Goal: Go to known website: Go to known website

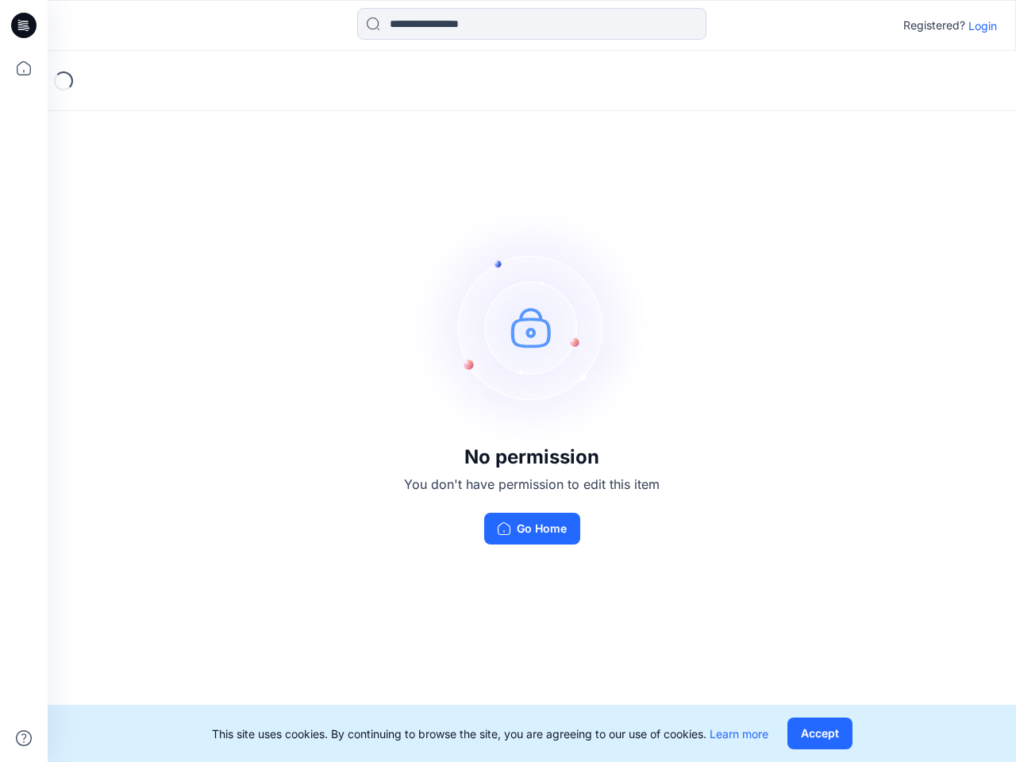
click at [508, 381] on img at bounding box center [532, 327] width 238 height 238
click at [25, 25] on icon at bounding box center [26, 25] width 6 height 1
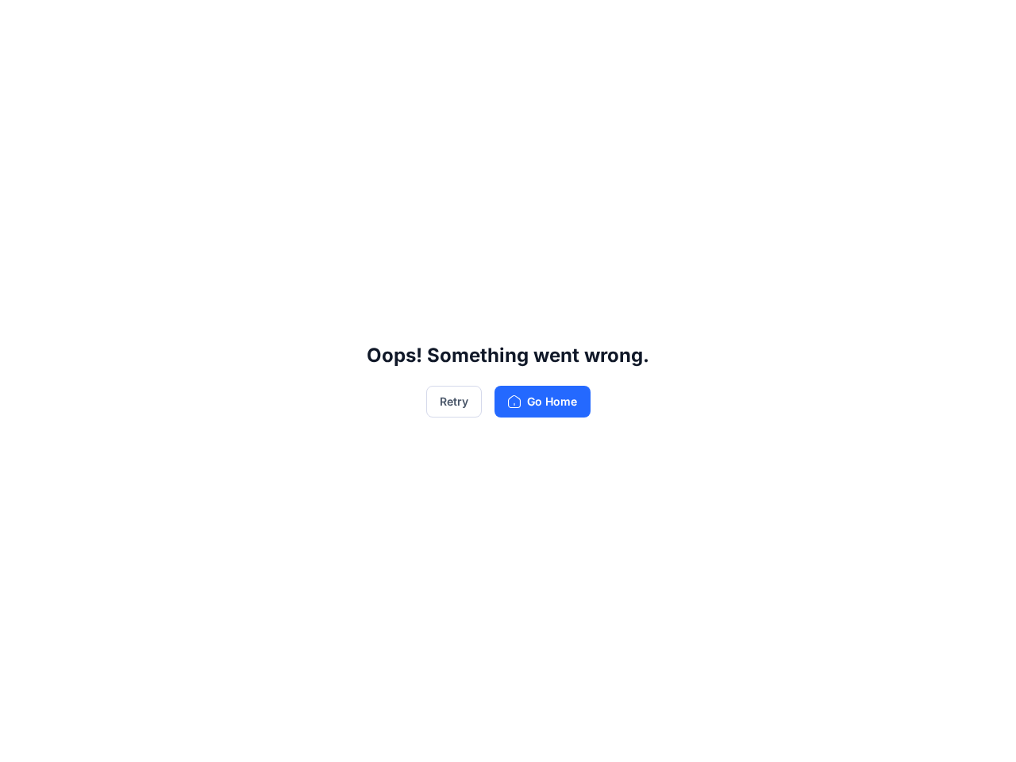
click at [24, 68] on div "Oops! Something went wrong. Retry Go Home" at bounding box center [508, 381] width 1016 height 762
click at [24, 738] on div "Oops! Something went wrong. Retry Go Home" at bounding box center [508, 381] width 1016 height 762
click at [532, 24] on div "Oops! Something went wrong. Retry Go Home" at bounding box center [508, 381] width 1016 height 762
click at [982, 25] on div "Oops! Something went wrong. Retry Go Home" at bounding box center [508, 381] width 1016 height 762
click at [819, 733] on div "Oops! Something went wrong. Retry Go Home" at bounding box center [508, 381] width 1016 height 762
